Goal: Find specific page/section: Find specific page/section

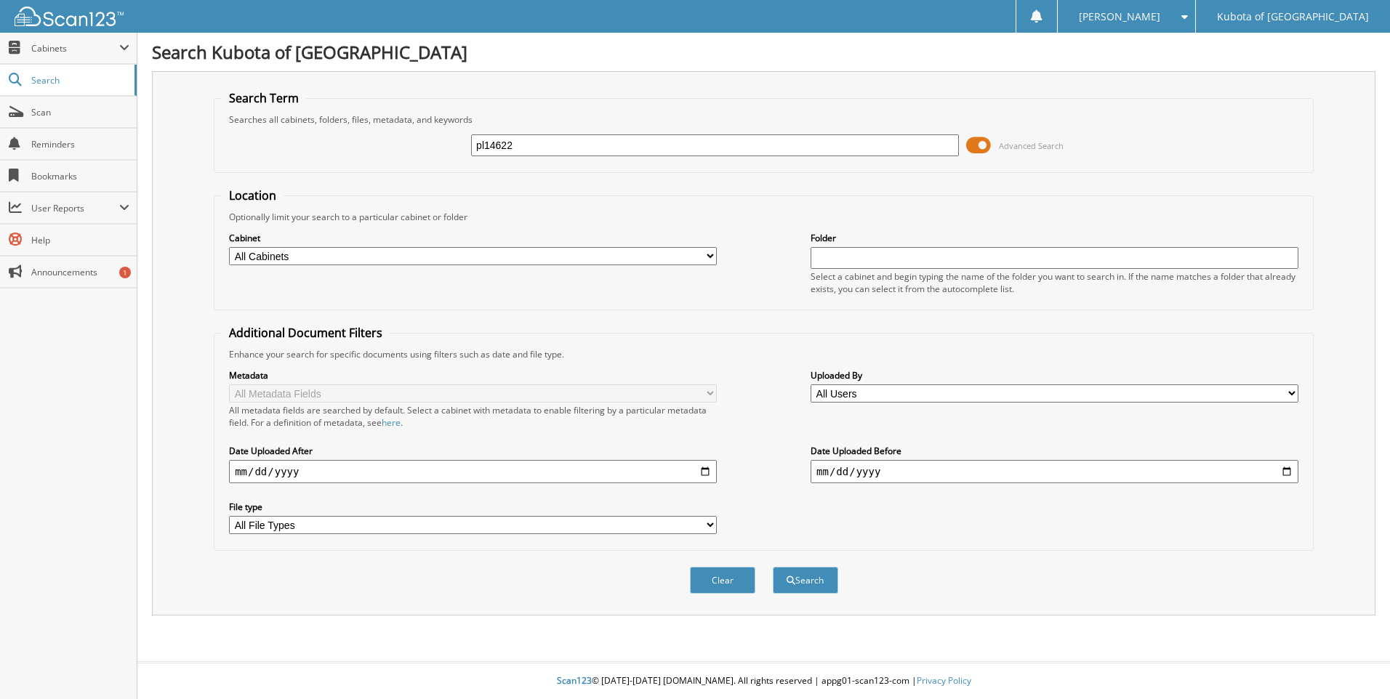
type input "pl14622"
click at [773, 567] on button "Search" at bounding box center [805, 580] width 65 height 27
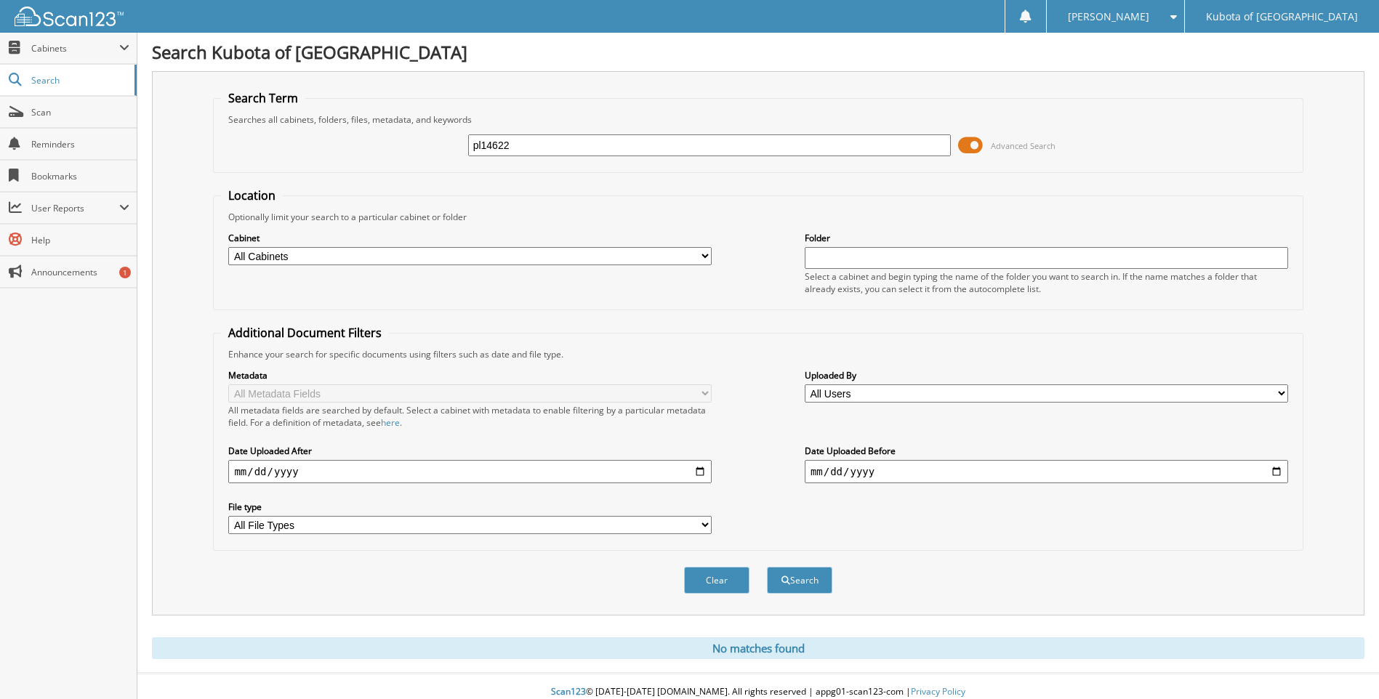
scroll to position [12, 0]
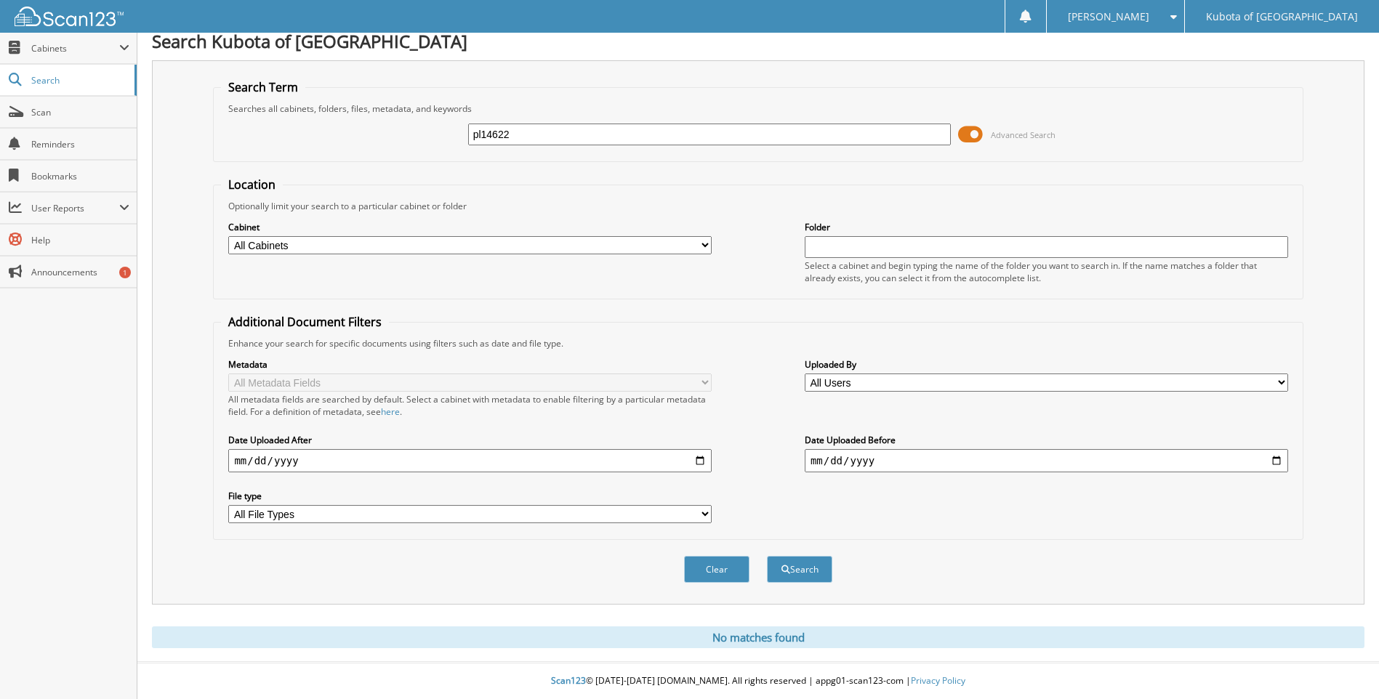
click at [483, 133] on input "pl14622" at bounding box center [709, 135] width 483 height 22
type input "PL14622"
click at [767, 556] on button "Search" at bounding box center [799, 569] width 65 height 27
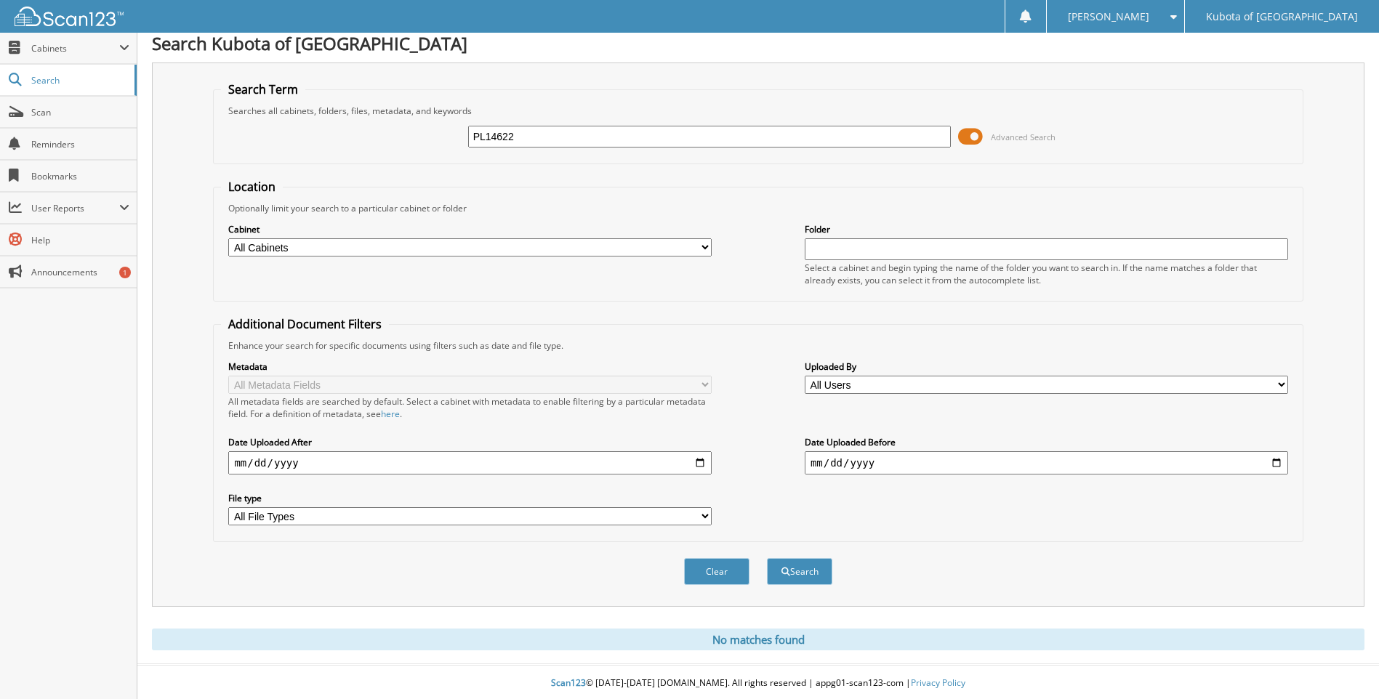
scroll to position [12, 0]
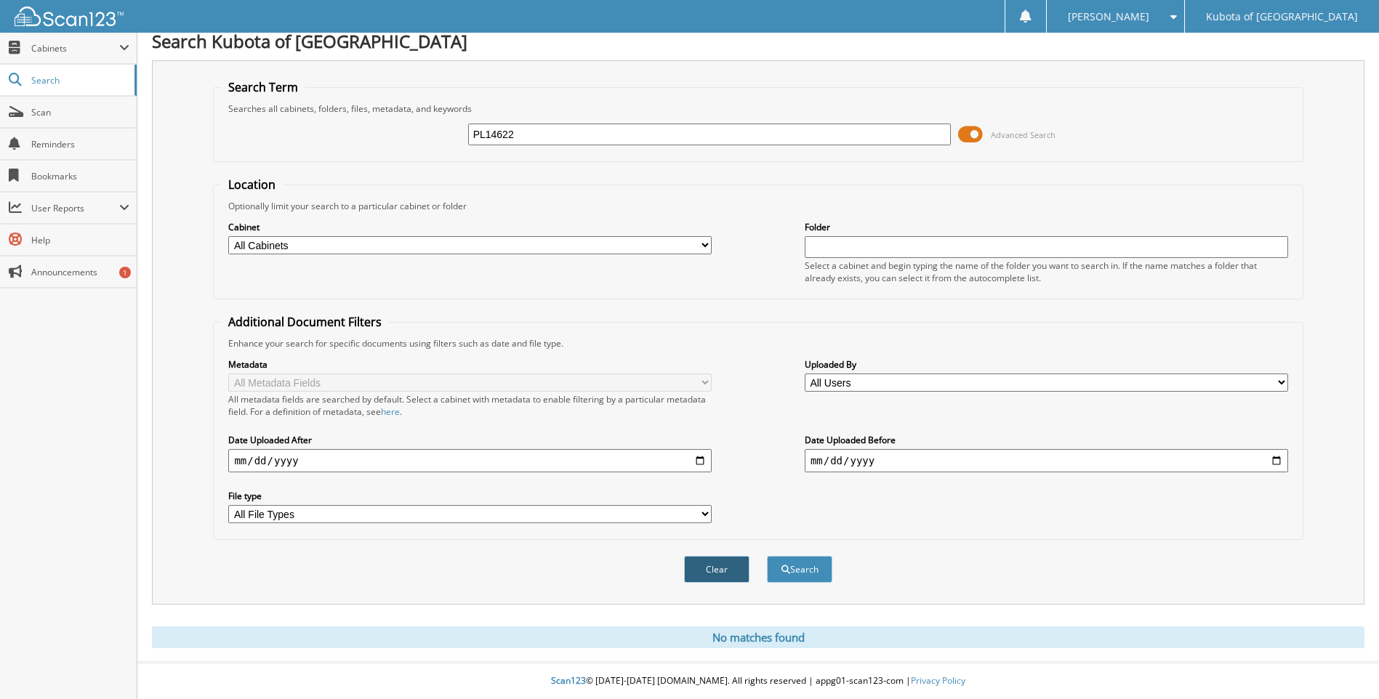
click at [720, 578] on button "Clear" at bounding box center [716, 569] width 65 height 27
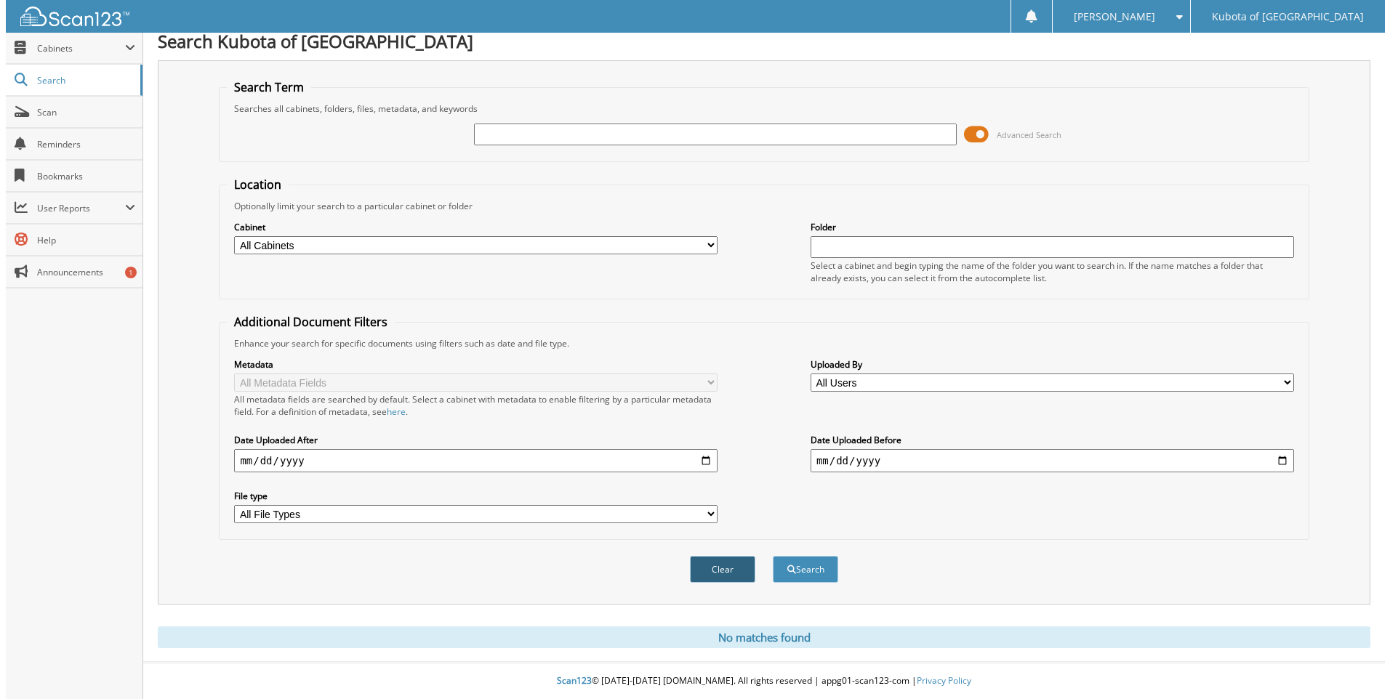
scroll to position [0, 0]
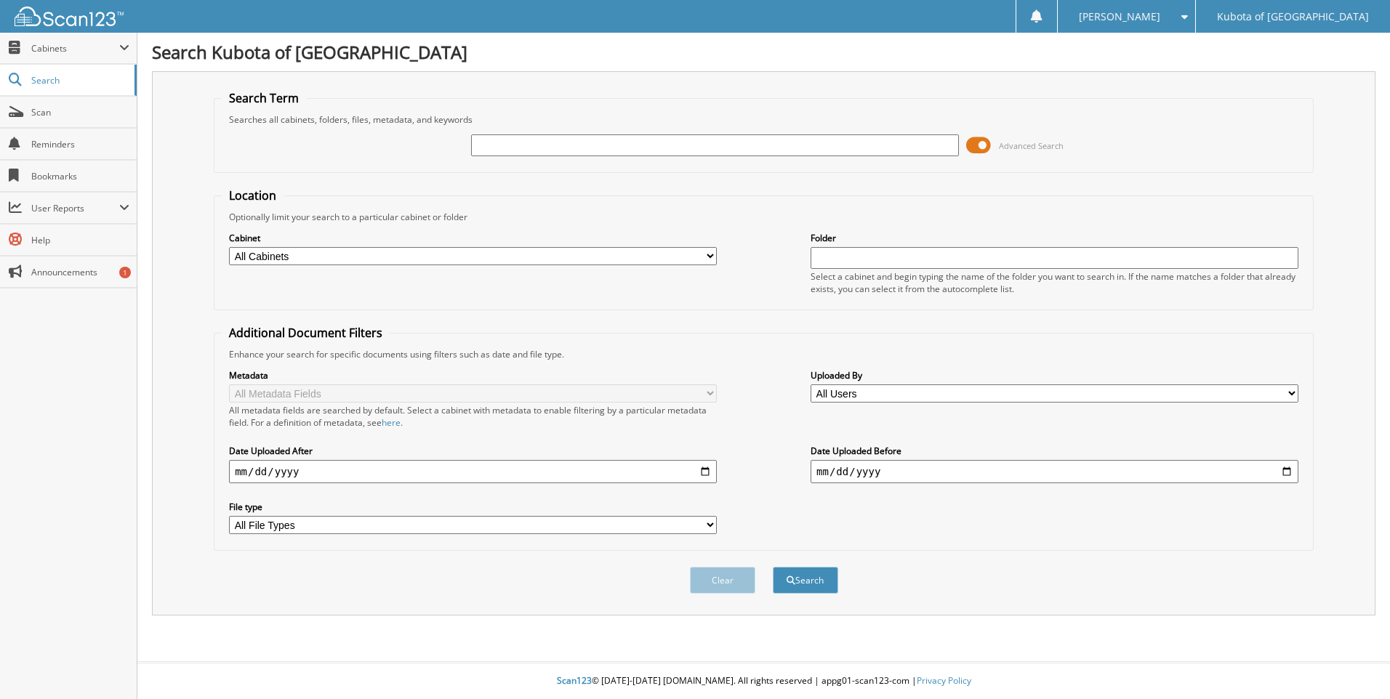
click at [59, 13] on img at bounding box center [69, 17] width 109 height 20
